Goal: Transaction & Acquisition: Purchase product/service

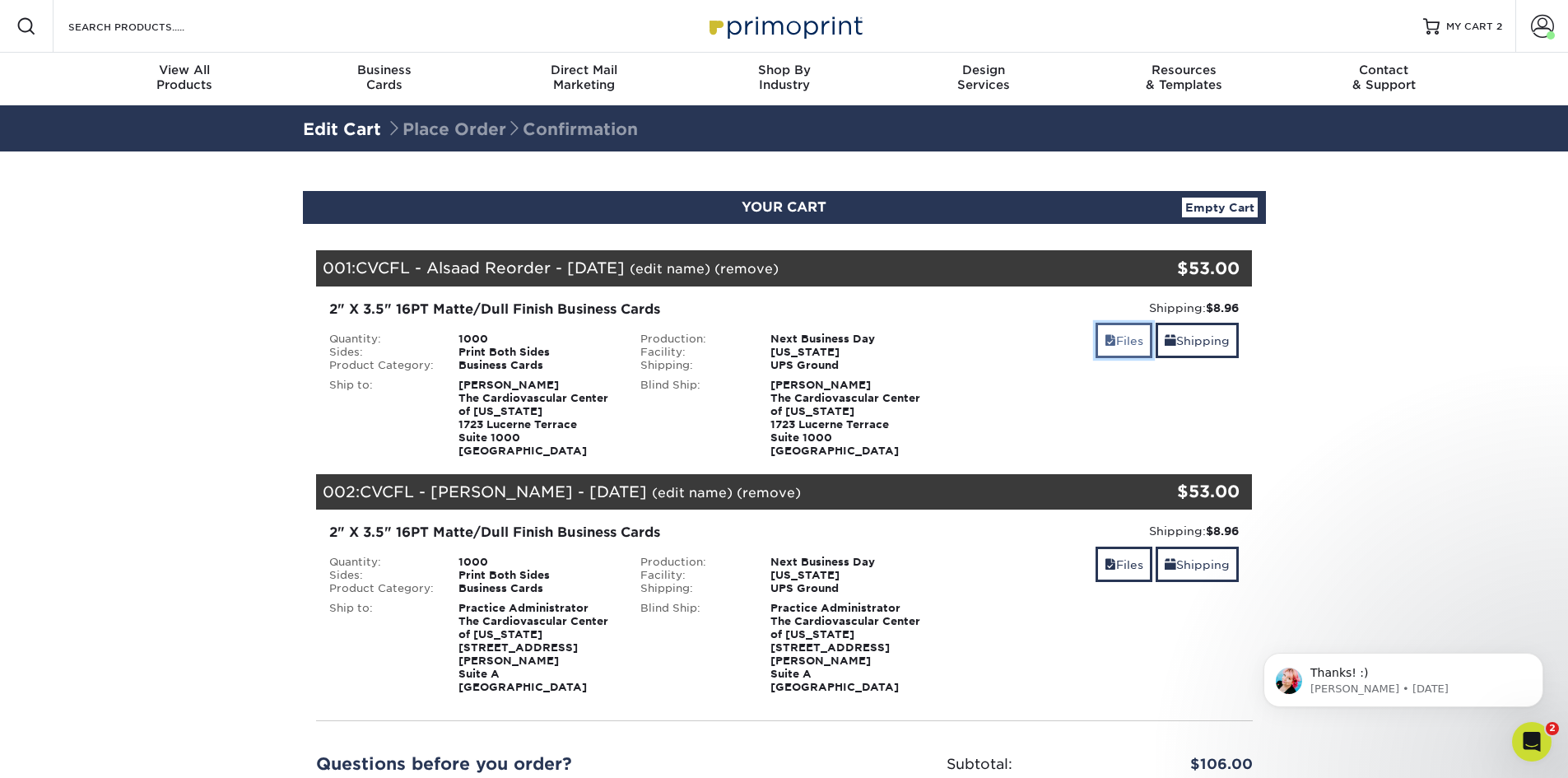
click at [1124, 336] on link "Files" at bounding box center [1124, 340] width 57 height 36
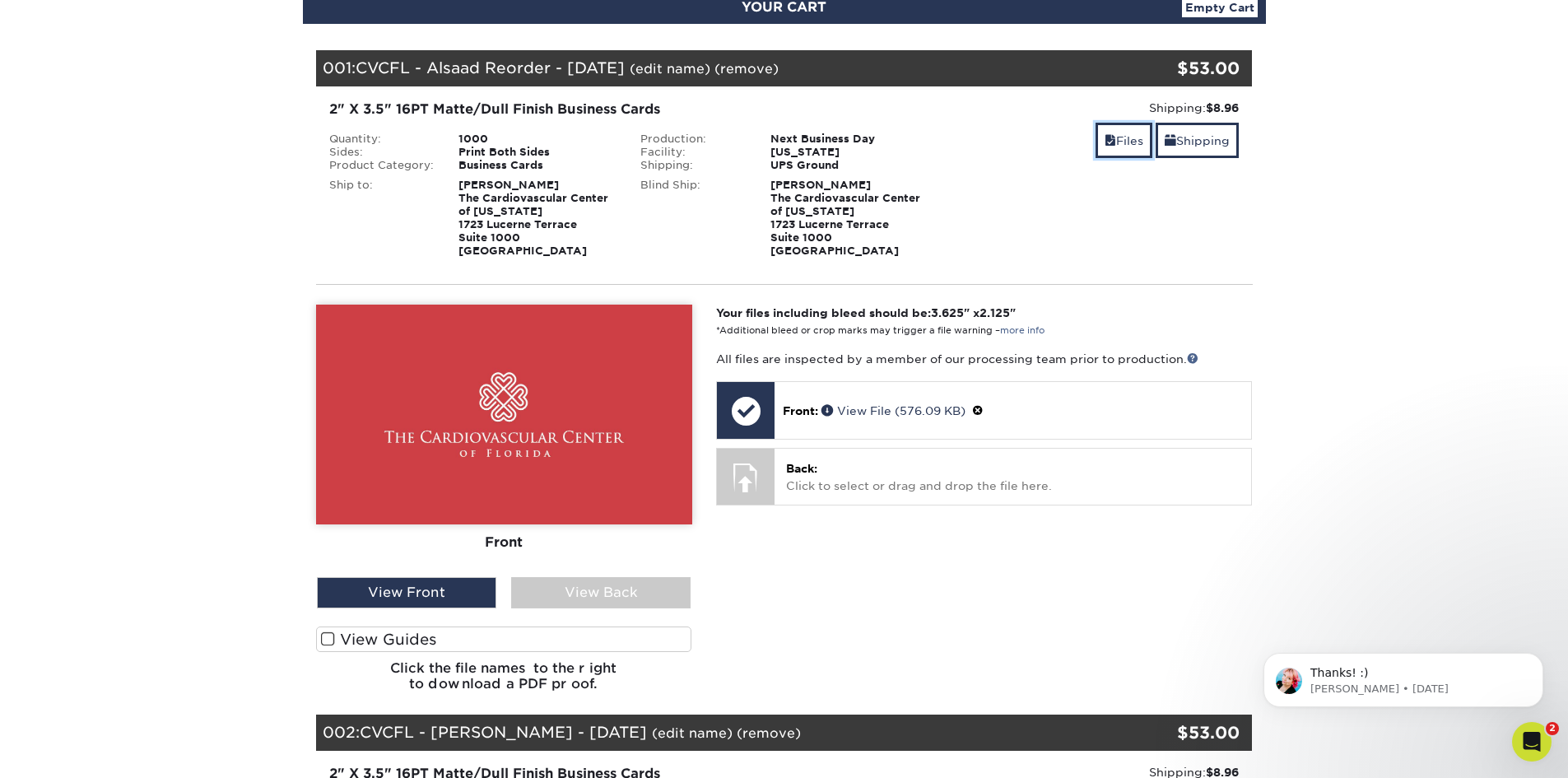
scroll to position [247, 0]
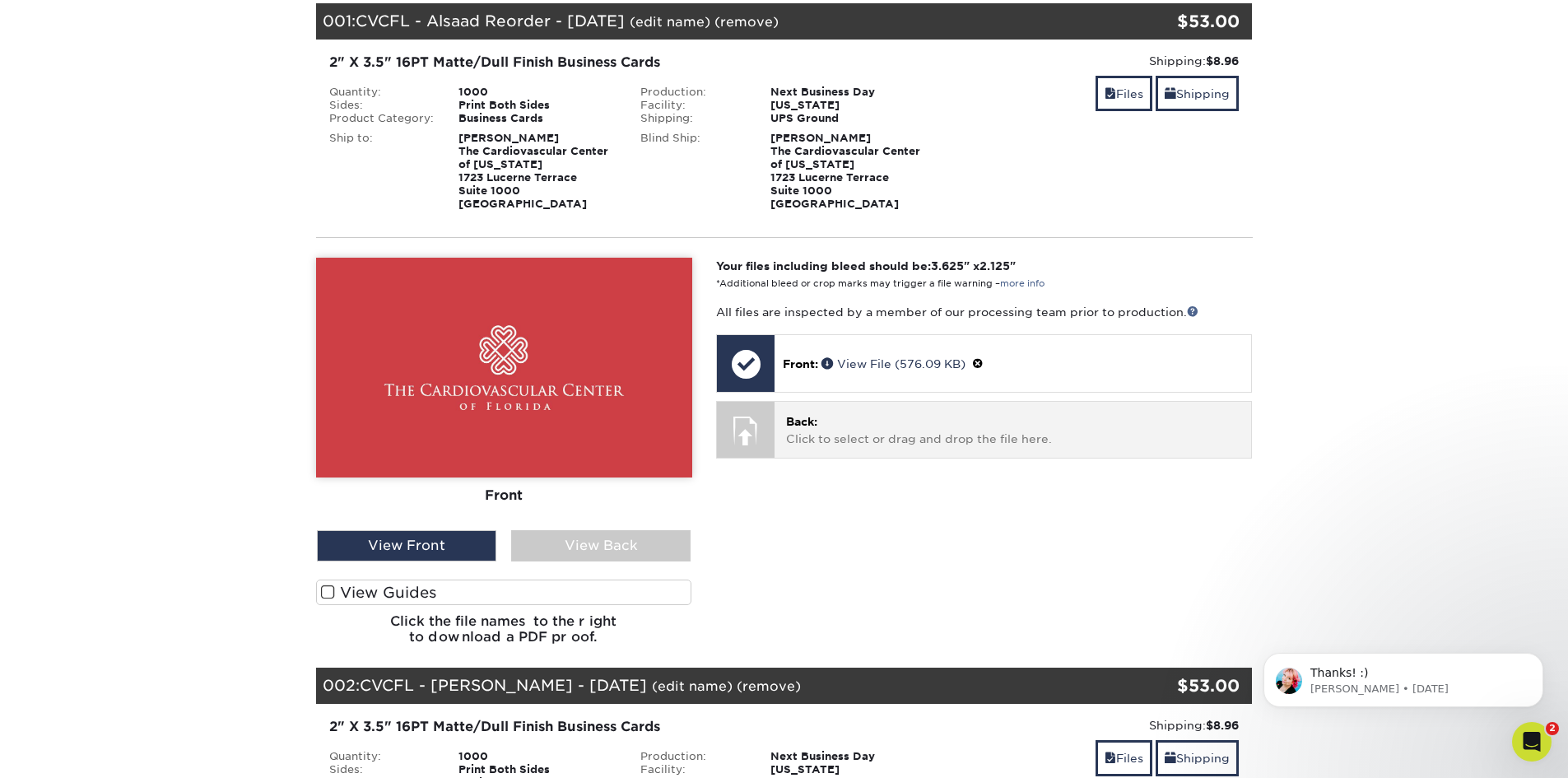
click at [851, 438] on p "Back: Click to select or drag and drop the file here." at bounding box center [1013, 431] width 454 height 34
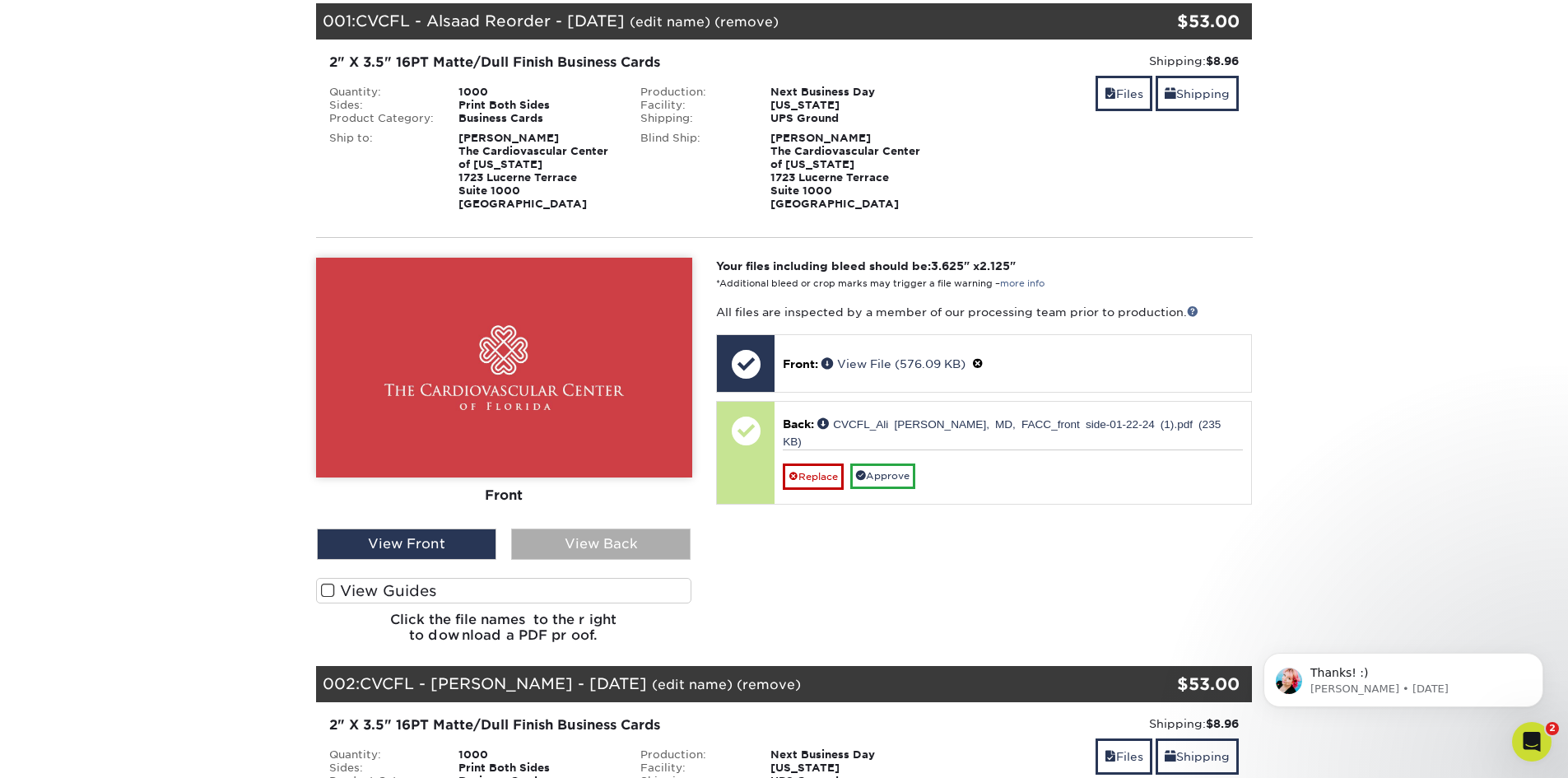
click at [647, 544] on div "View Back" at bounding box center [600, 544] width 179 height 32
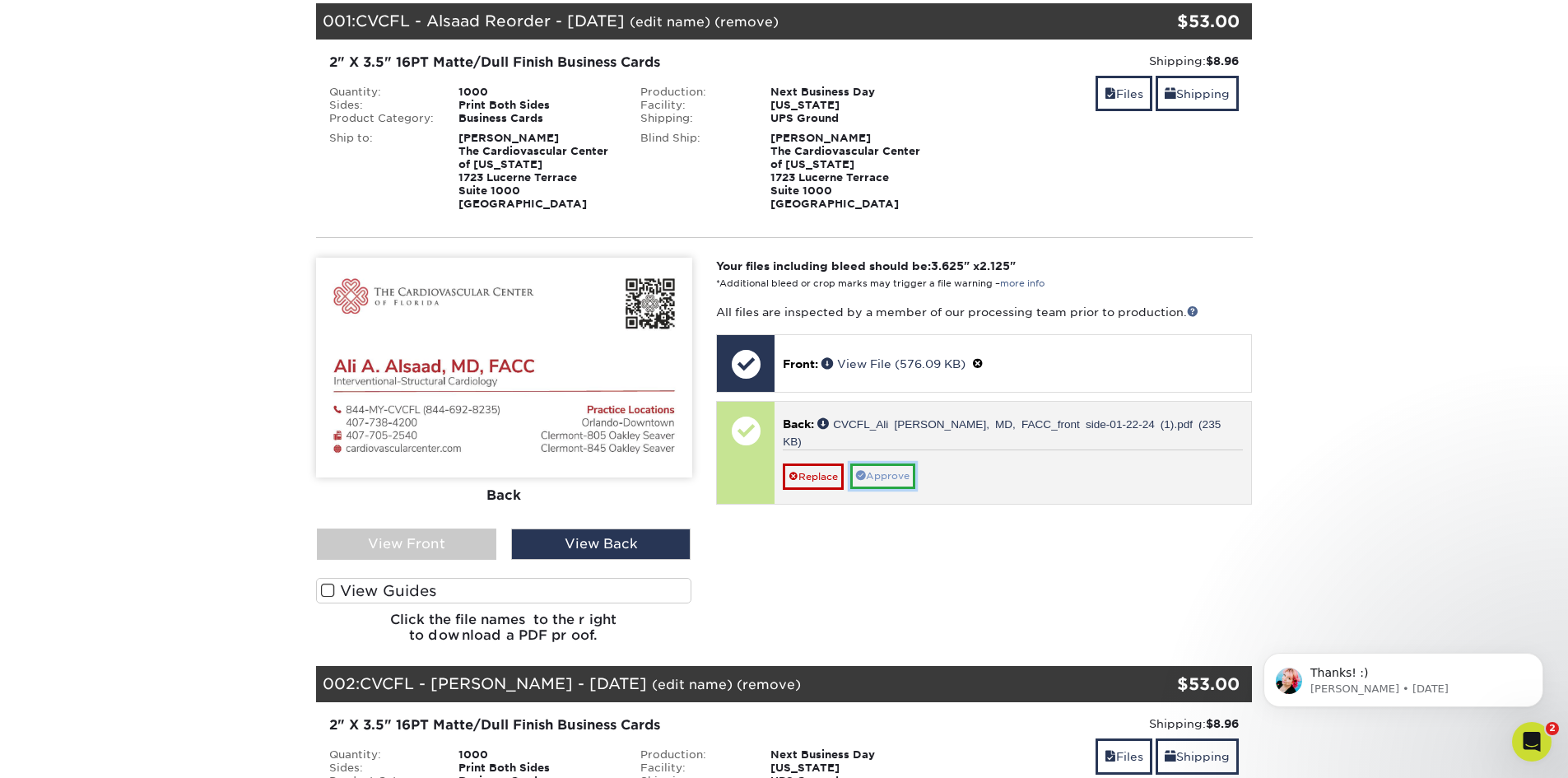
click at [906, 463] on link "Approve" at bounding box center [882, 476] width 65 height 26
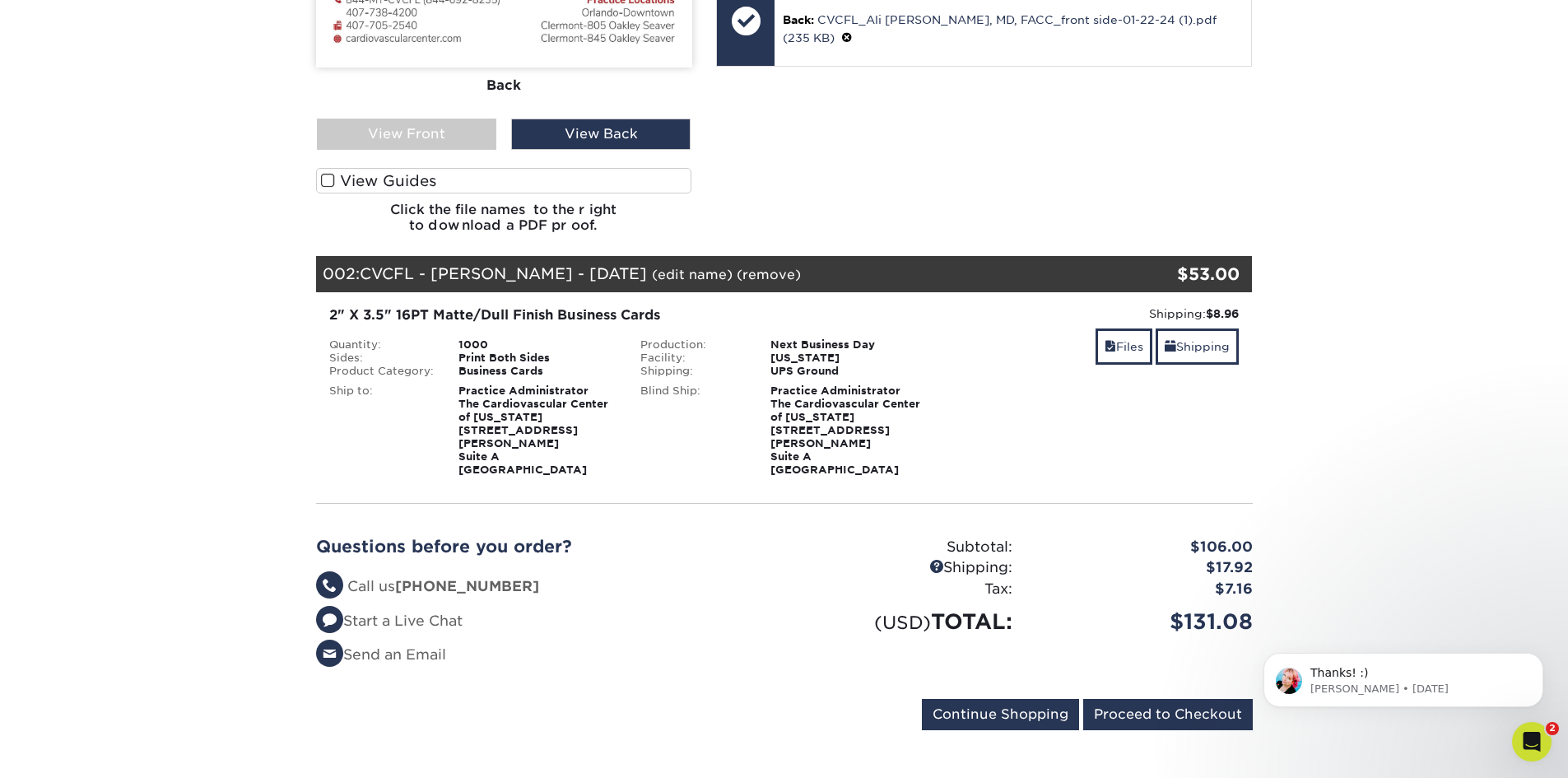
scroll to position [659, 0]
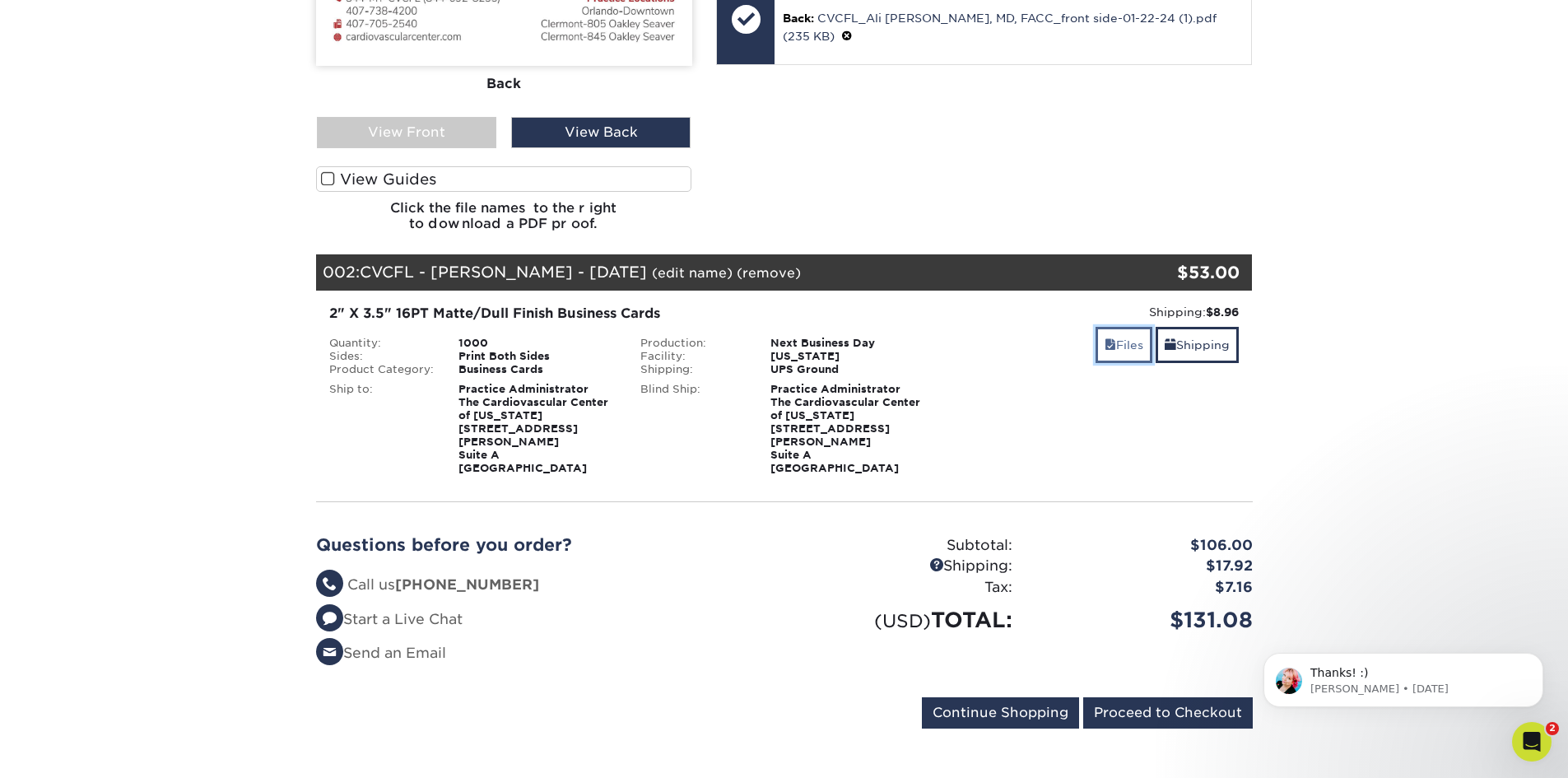
click at [1136, 343] on link "Files" at bounding box center [1124, 345] width 57 height 36
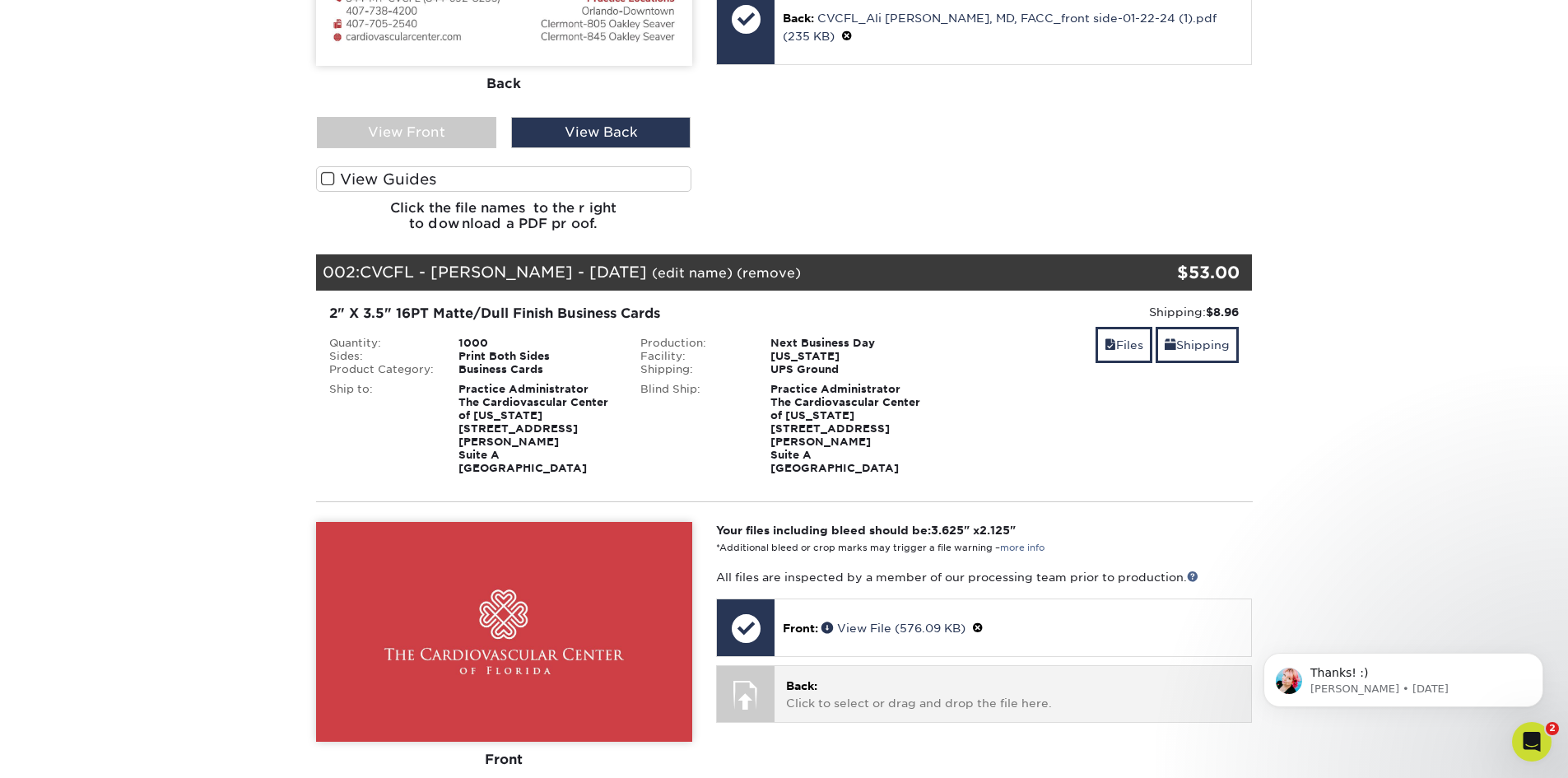
click at [821, 677] on p "Back: Click to select or drag and drop the file here." at bounding box center [1013, 694] width 454 height 34
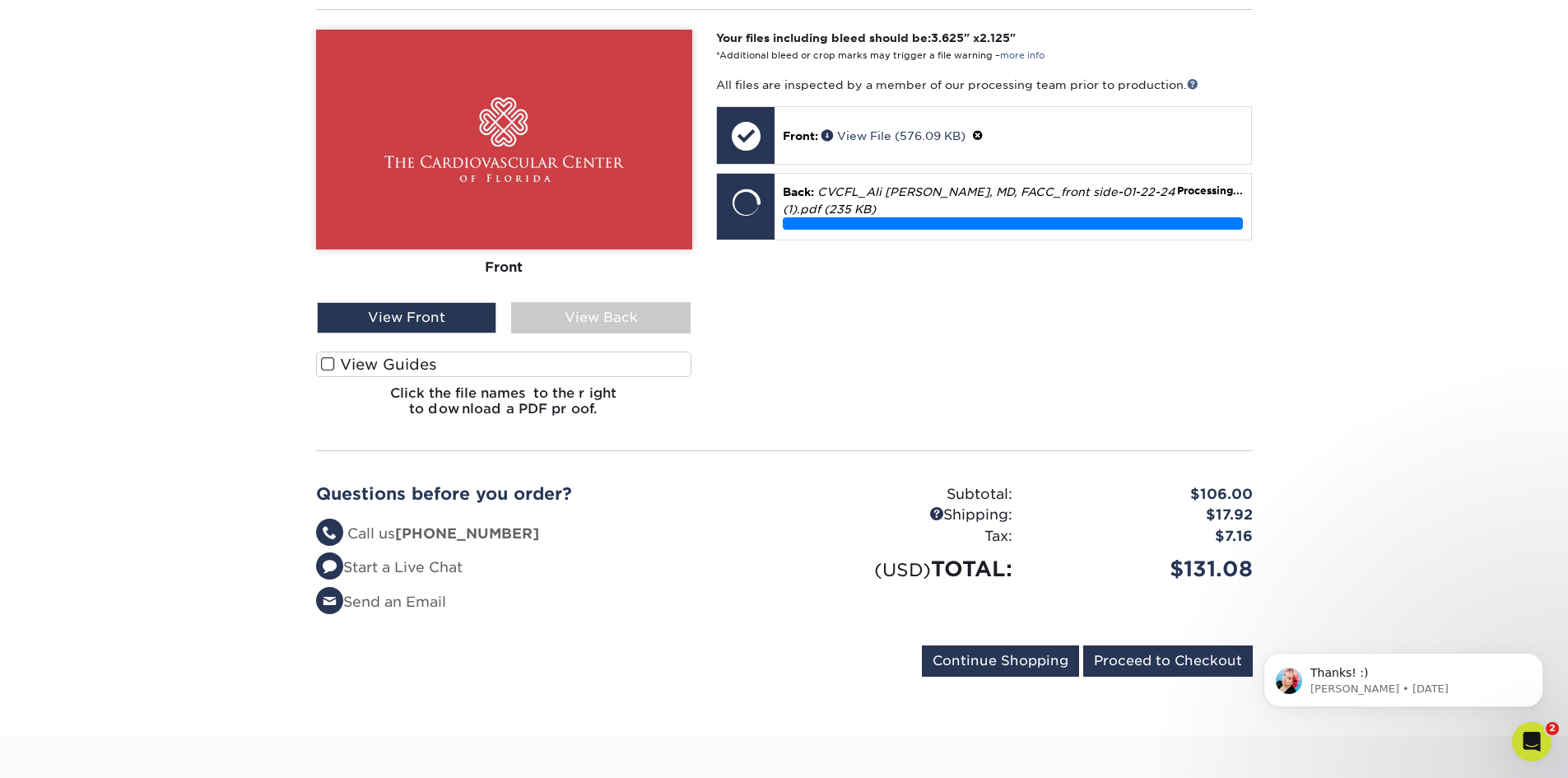
scroll to position [1152, 0]
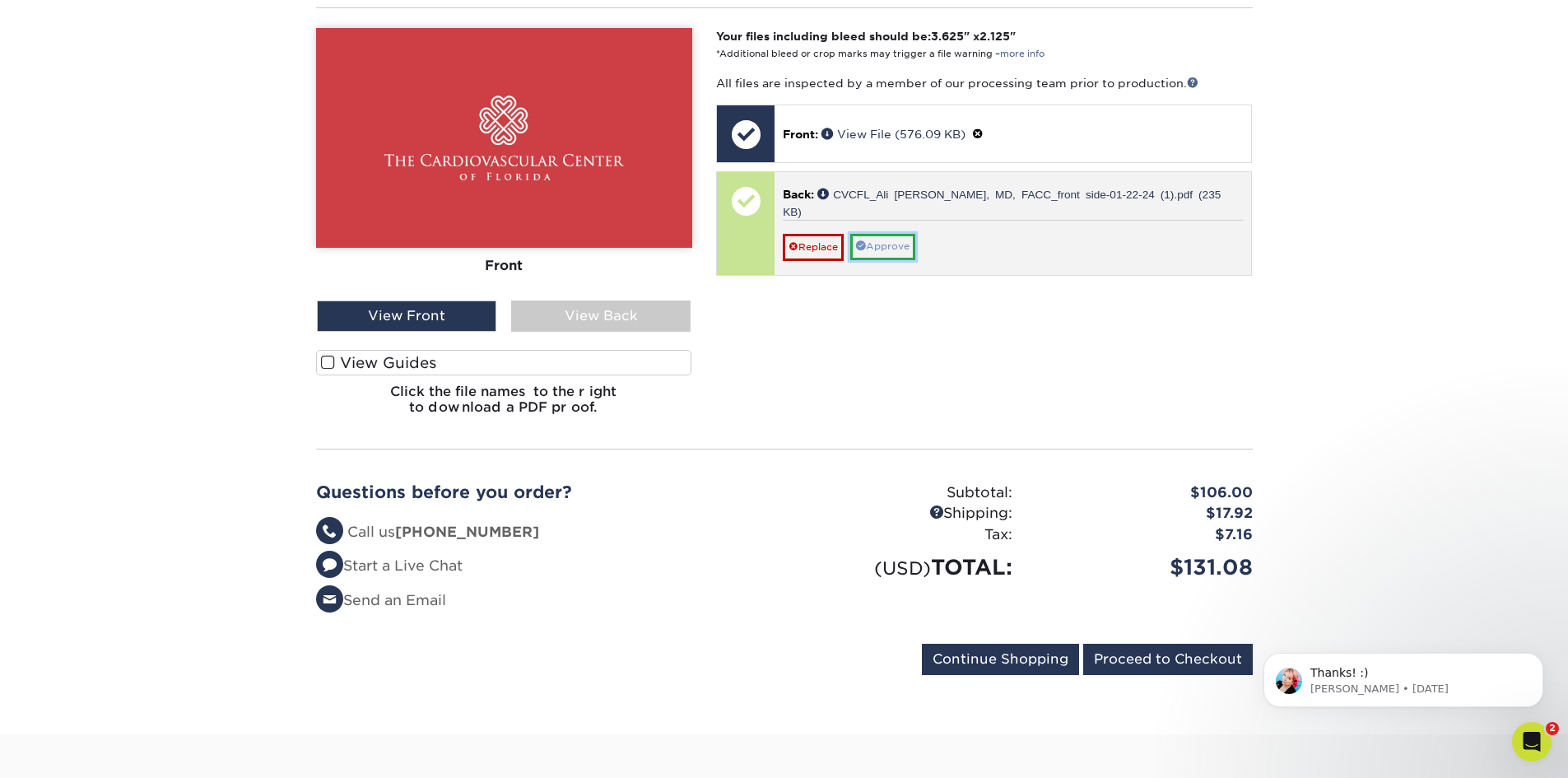
click at [903, 234] on link "Approve" at bounding box center [882, 247] width 65 height 26
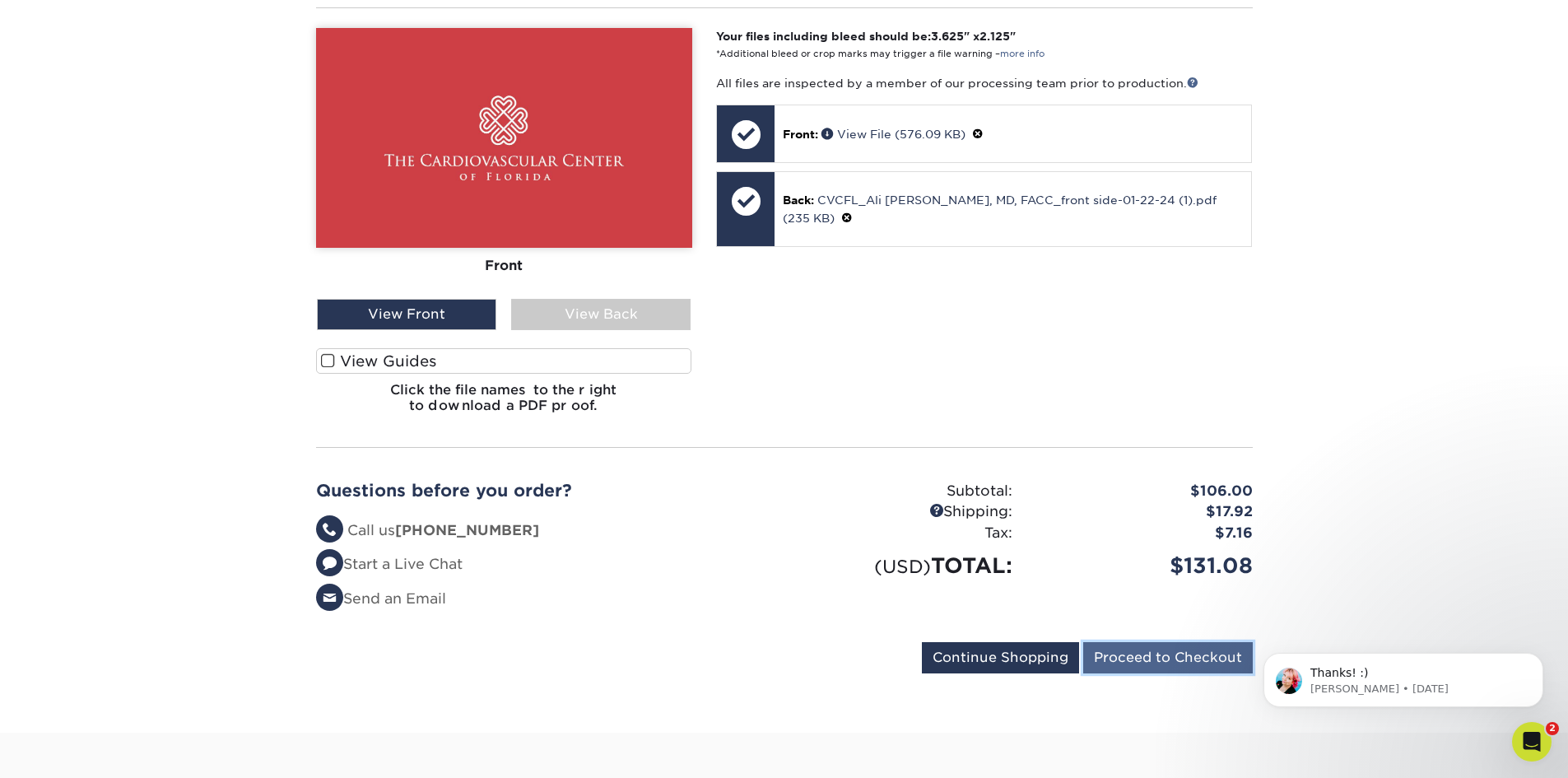
click at [1171, 644] on input "Proceed to Checkout" at bounding box center [1167, 658] width 170 height 32
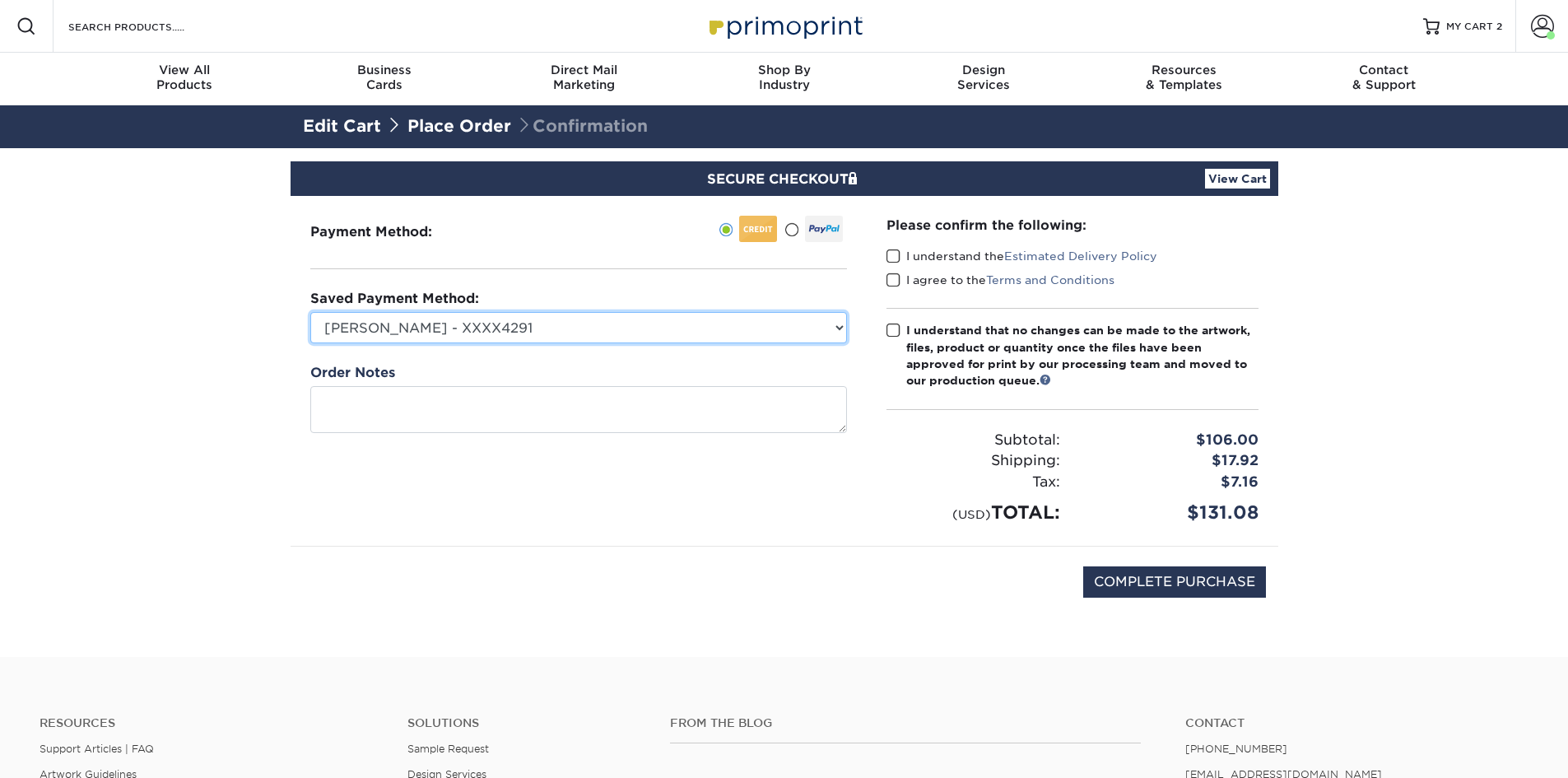
click at [674, 335] on select "Matt Lee - XXXX4291 Matt Lee - 5241 - XXXX5241 Dominique James - Backup (2170) …" at bounding box center [578, 328] width 536 height 32
select select "73148"
click at [310, 312] on select "Matt Lee - XXXX4291 Matt Lee - 5241 - XXXX5241 Dominique James - Backup (2170) …" at bounding box center [578, 328] width 536 height 32
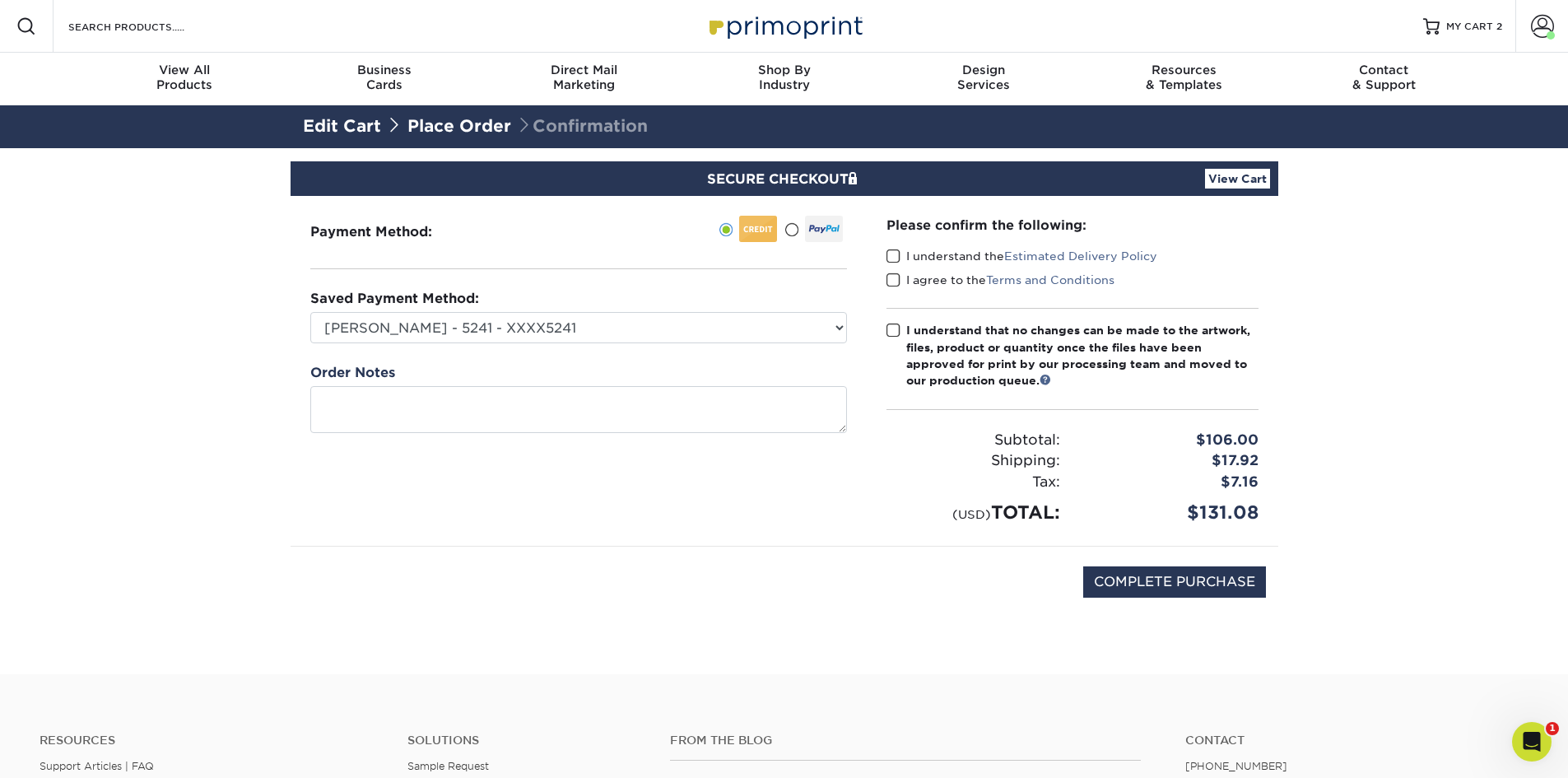
click at [903, 253] on label "I understand the Estimated Delivery Policy" at bounding box center [1022, 256] width 271 height 16
click at [0, 0] on input "I understand the Estimated Delivery Policy" at bounding box center [0, 0] width 0 height 0
click at [894, 280] on span at bounding box center [894, 280] width 14 height 15
click at [0, 0] on input "I agree to the Terms and Conditions" at bounding box center [0, 0] width 0 height 0
click at [901, 332] on label "I understand that no changes can be made to the artwork, files, product or quan…" at bounding box center [1073, 355] width 372 height 67
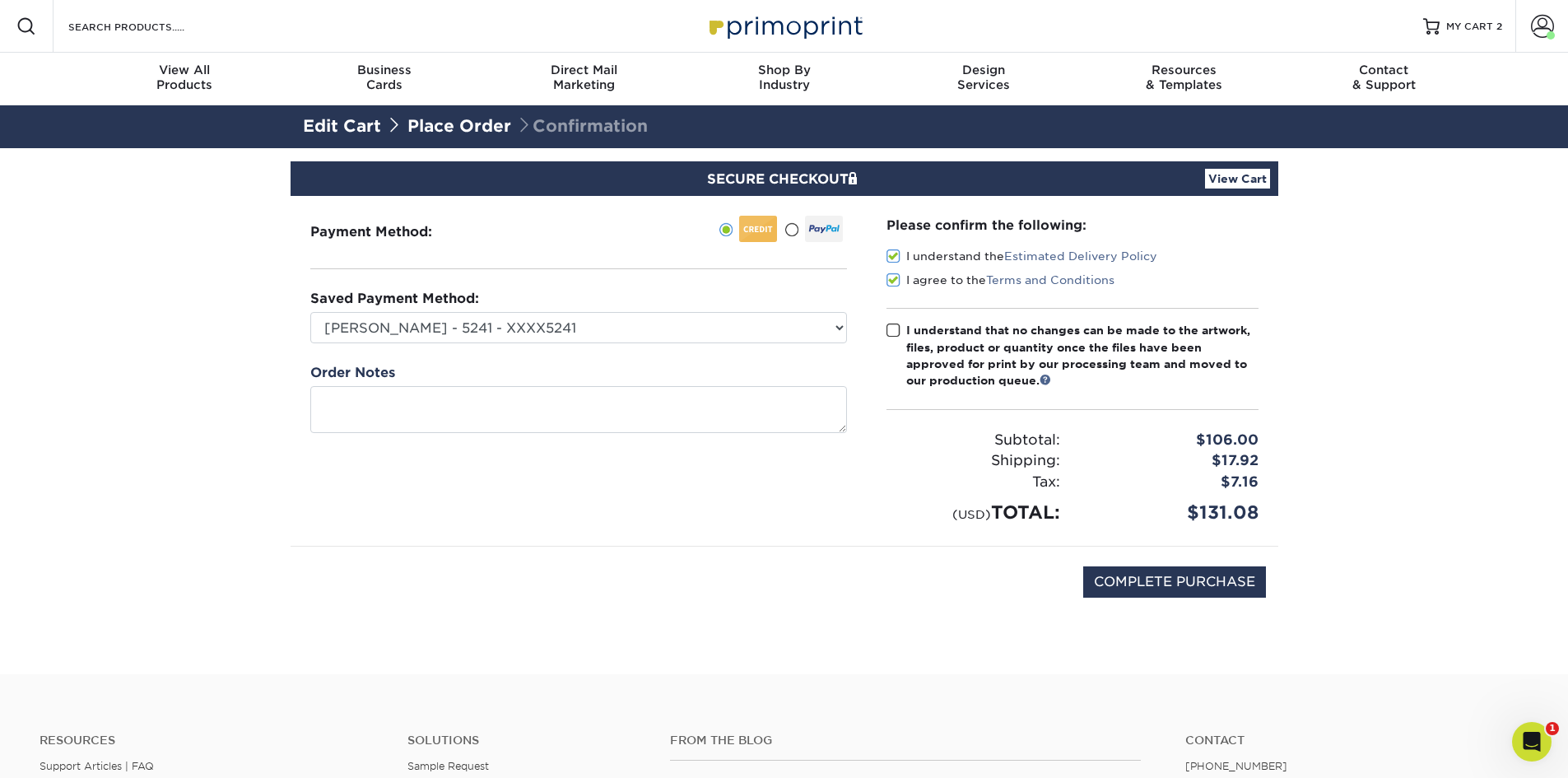
click at [0, 0] on input "I understand that no changes can be made to the artwork, files, product or quan…" at bounding box center [0, 0] width 0 height 0
click at [1172, 579] on input "COMPLETE PURCHASE" at bounding box center [1174, 582] width 182 height 32
type input "PROCESSING, PLEASE WAIT..."
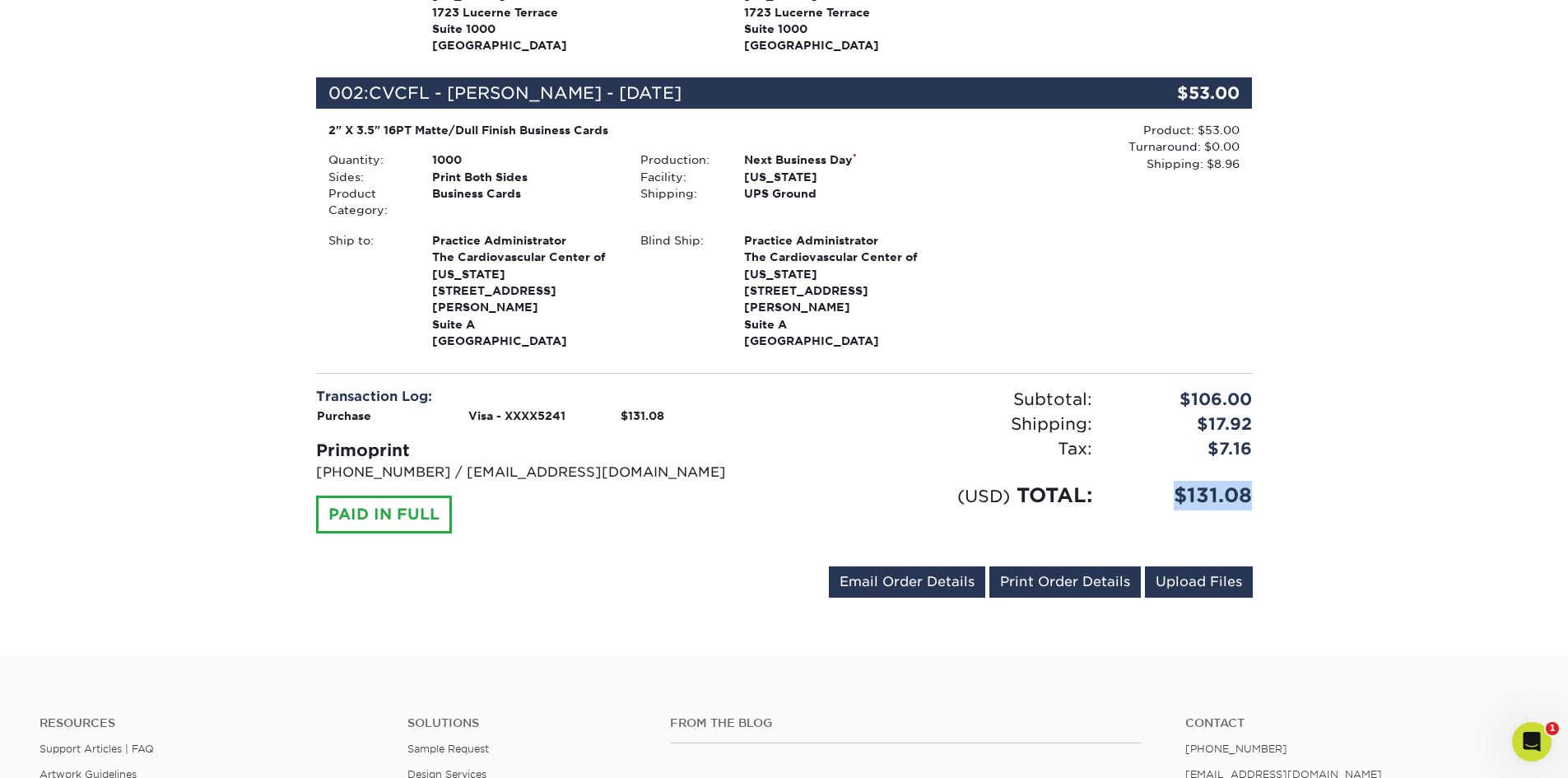
drag, startPoint x: 1263, startPoint y: 476, endPoint x: 1173, endPoint y: 469, distance: 90.3
click at [1173, 481] on div "$131.08" at bounding box center [1184, 496] width 160 height 30
copy div "$131.08"
